Goal: Navigation & Orientation: Find specific page/section

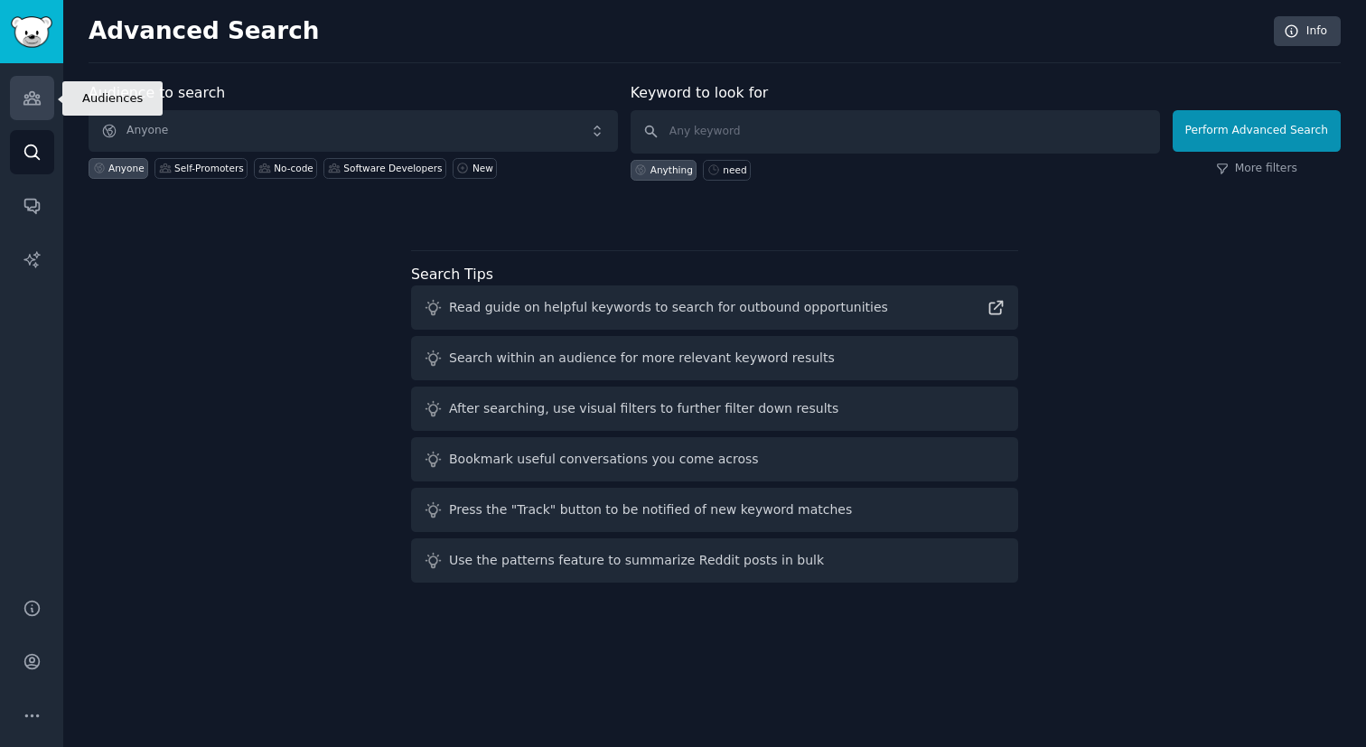
click at [36, 106] on icon "Sidebar" at bounding box center [32, 98] width 19 height 19
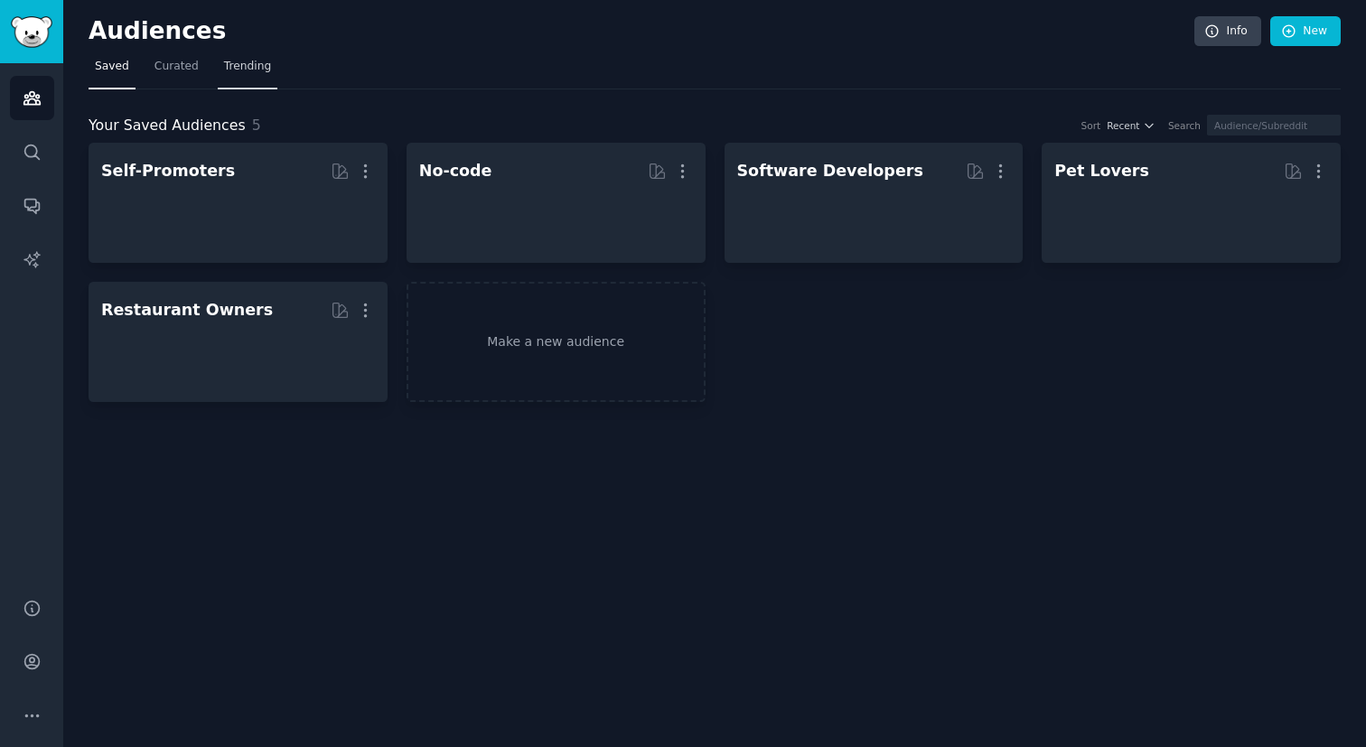
click at [245, 68] on span "Trending" at bounding box center [247, 67] width 47 height 16
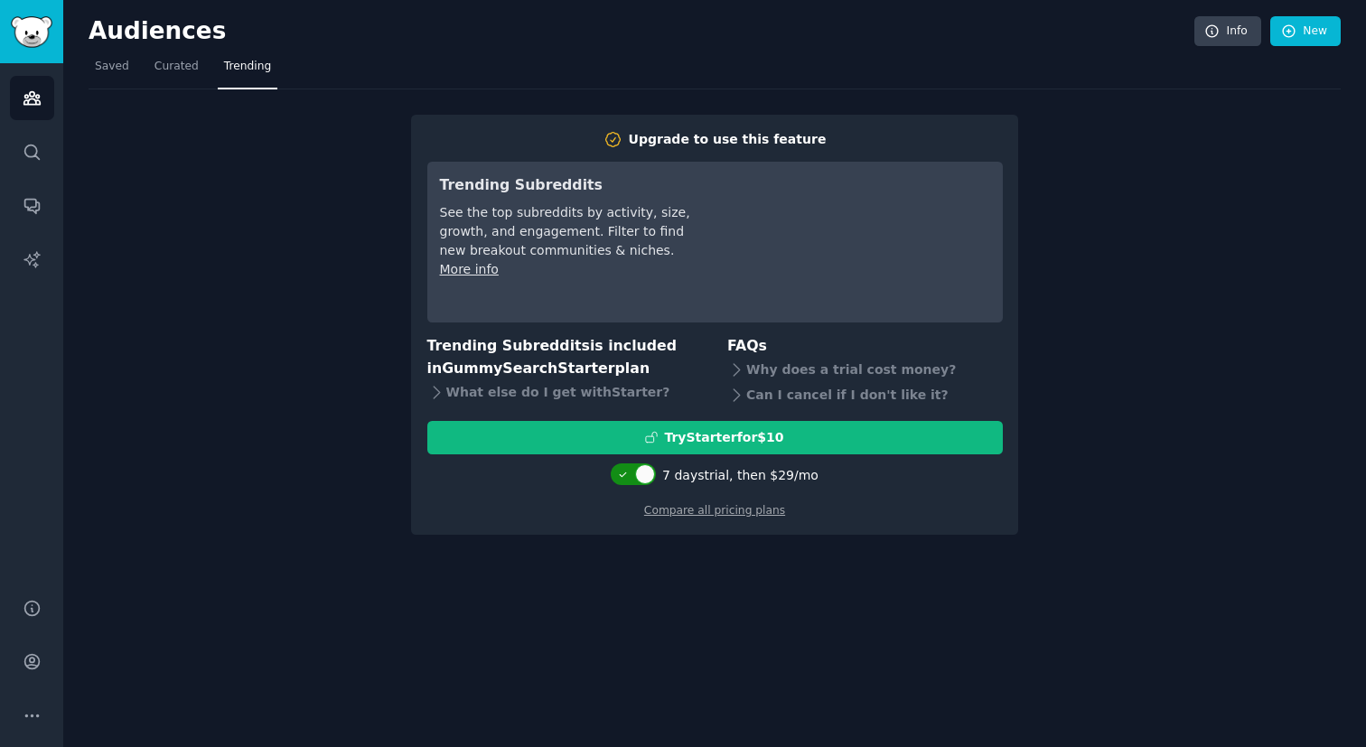
click at [634, 468] on div at bounding box center [633, 474] width 45 height 22
click at [634, 469] on div at bounding box center [634, 474] width 45 height 22
checkbox input "true"
